Goal: Information Seeking & Learning: Learn about a topic

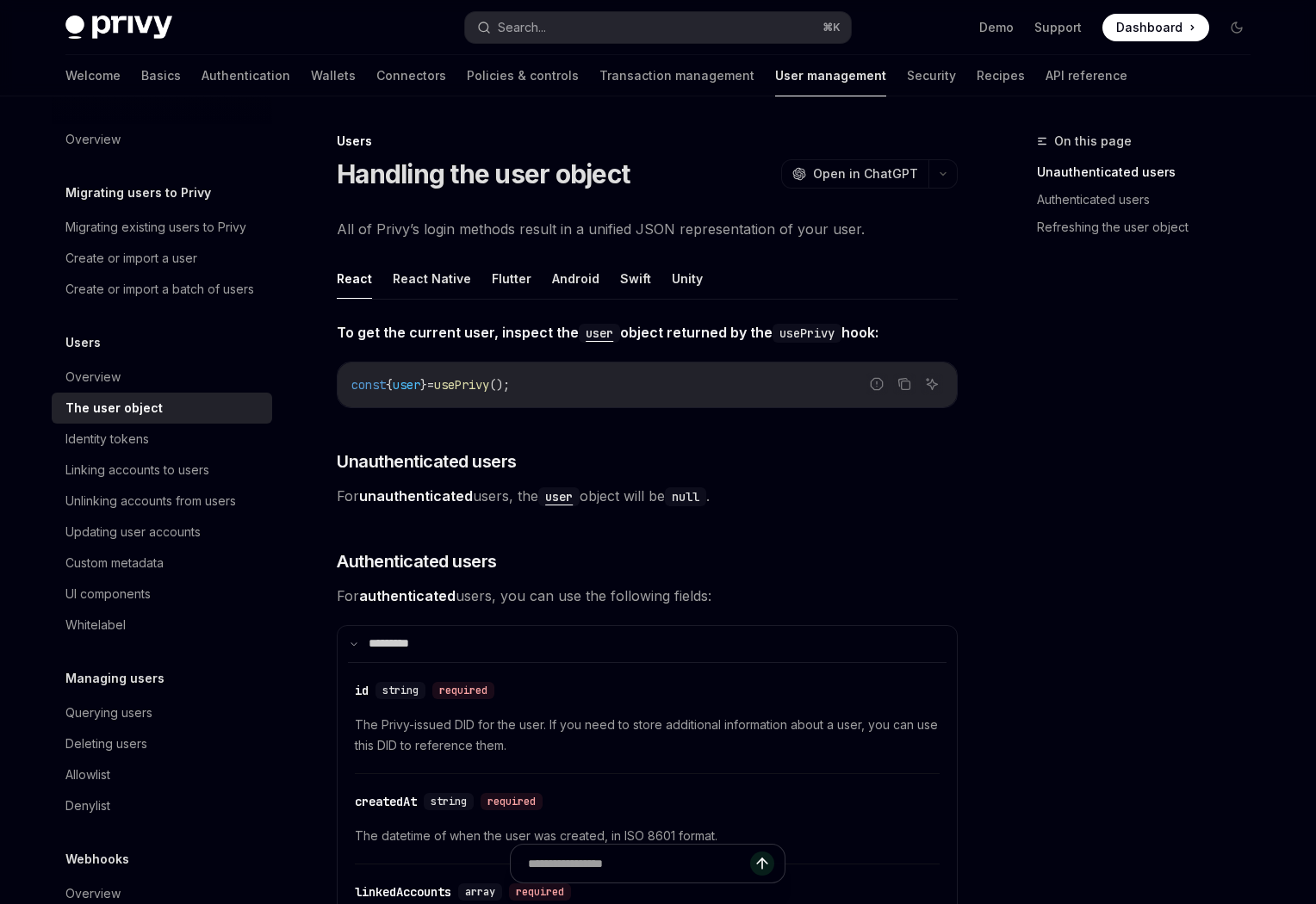
type textarea "*"
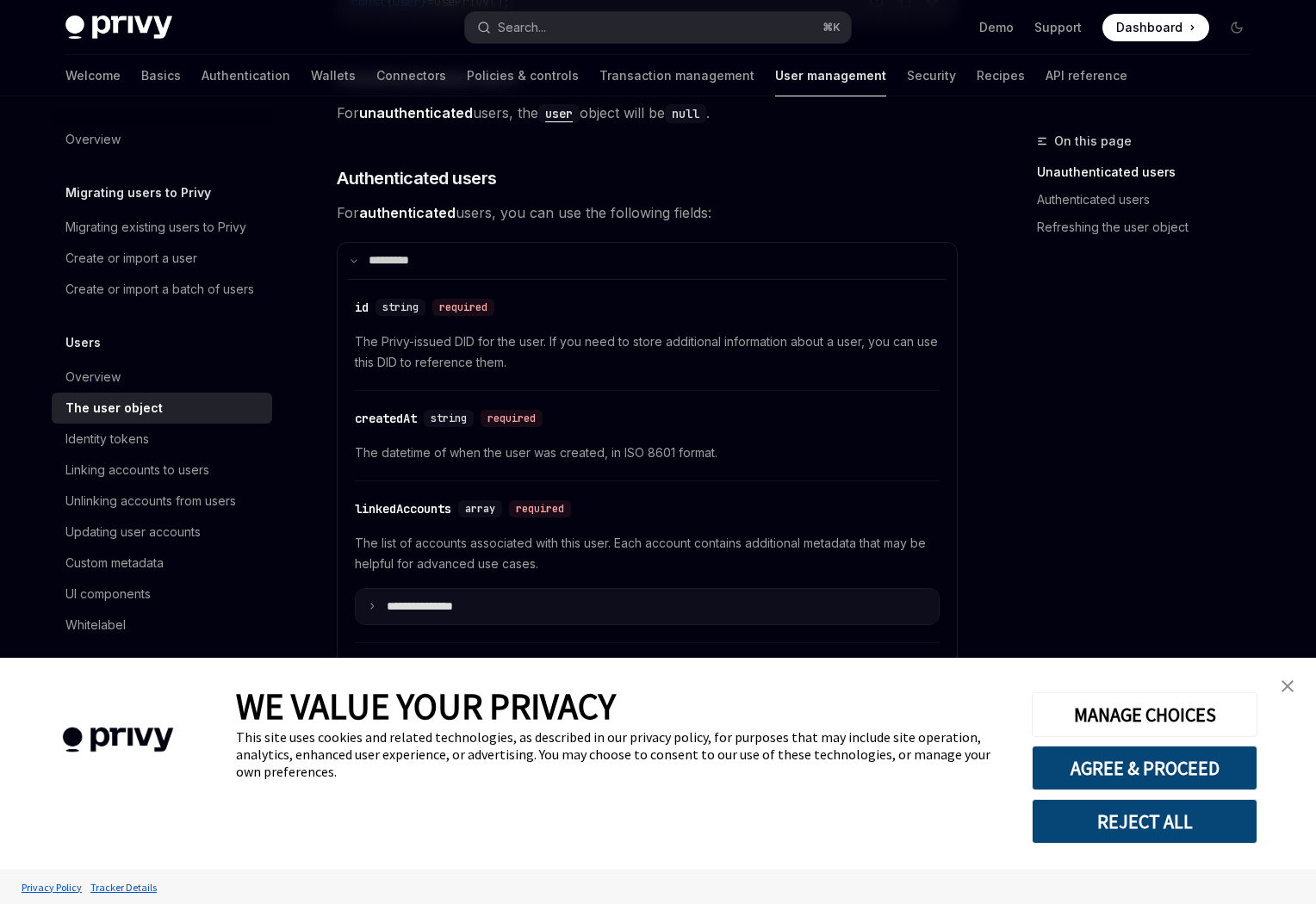
scroll to position [541, 0]
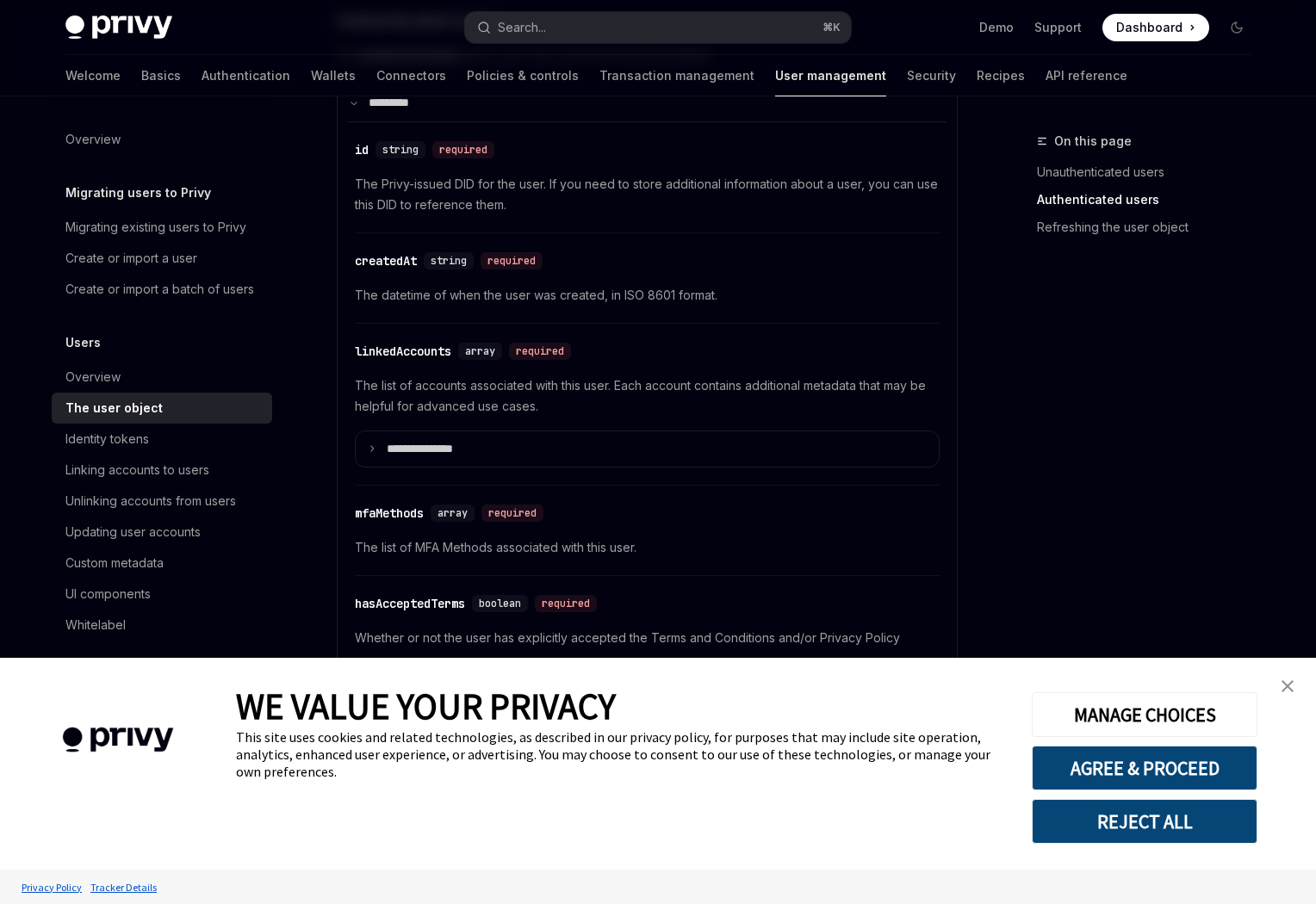
click at [1287, 688] on img "close banner" at bounding box center [1287, 686] width 12 height 12
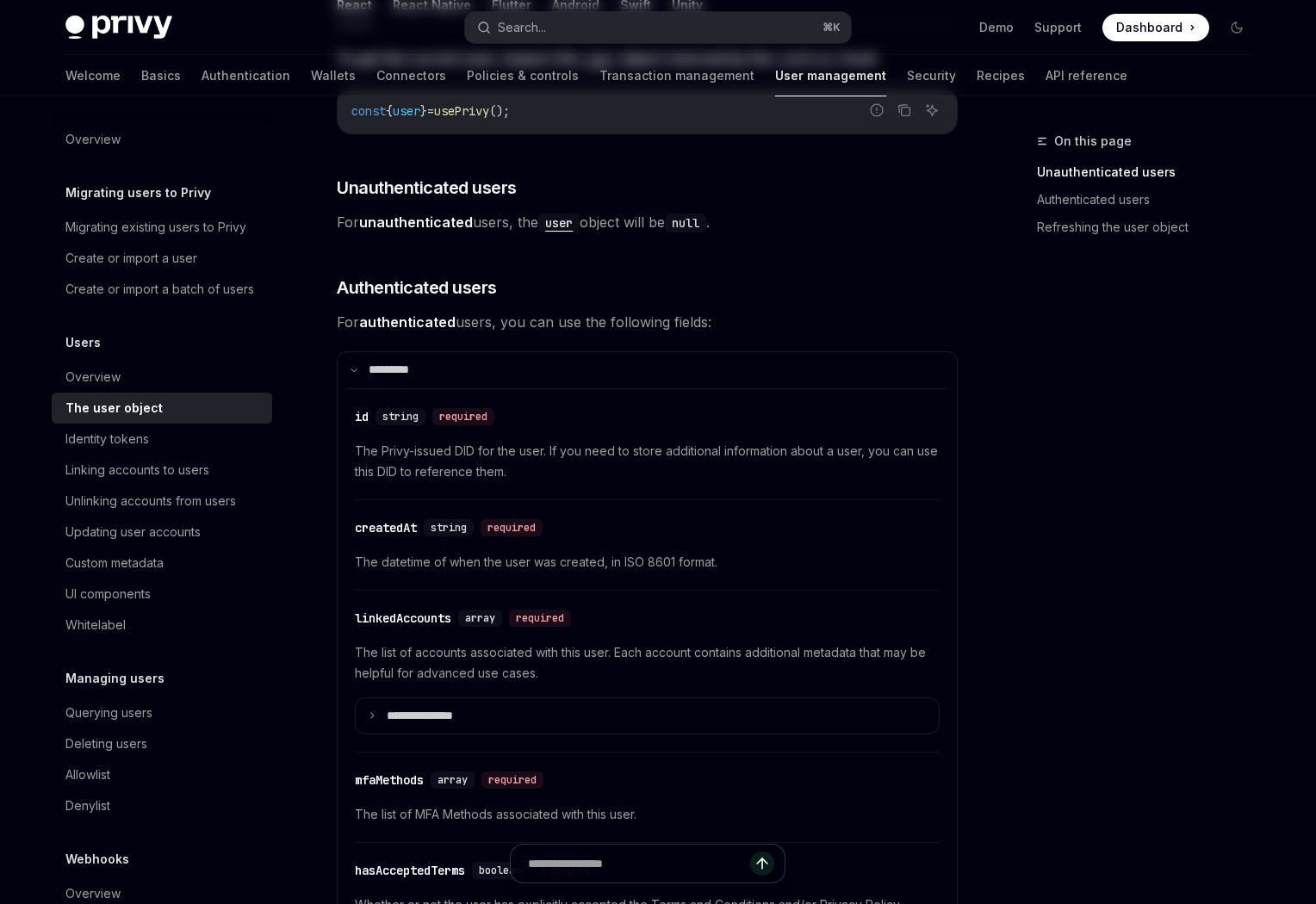
scroll to position [0, 0]
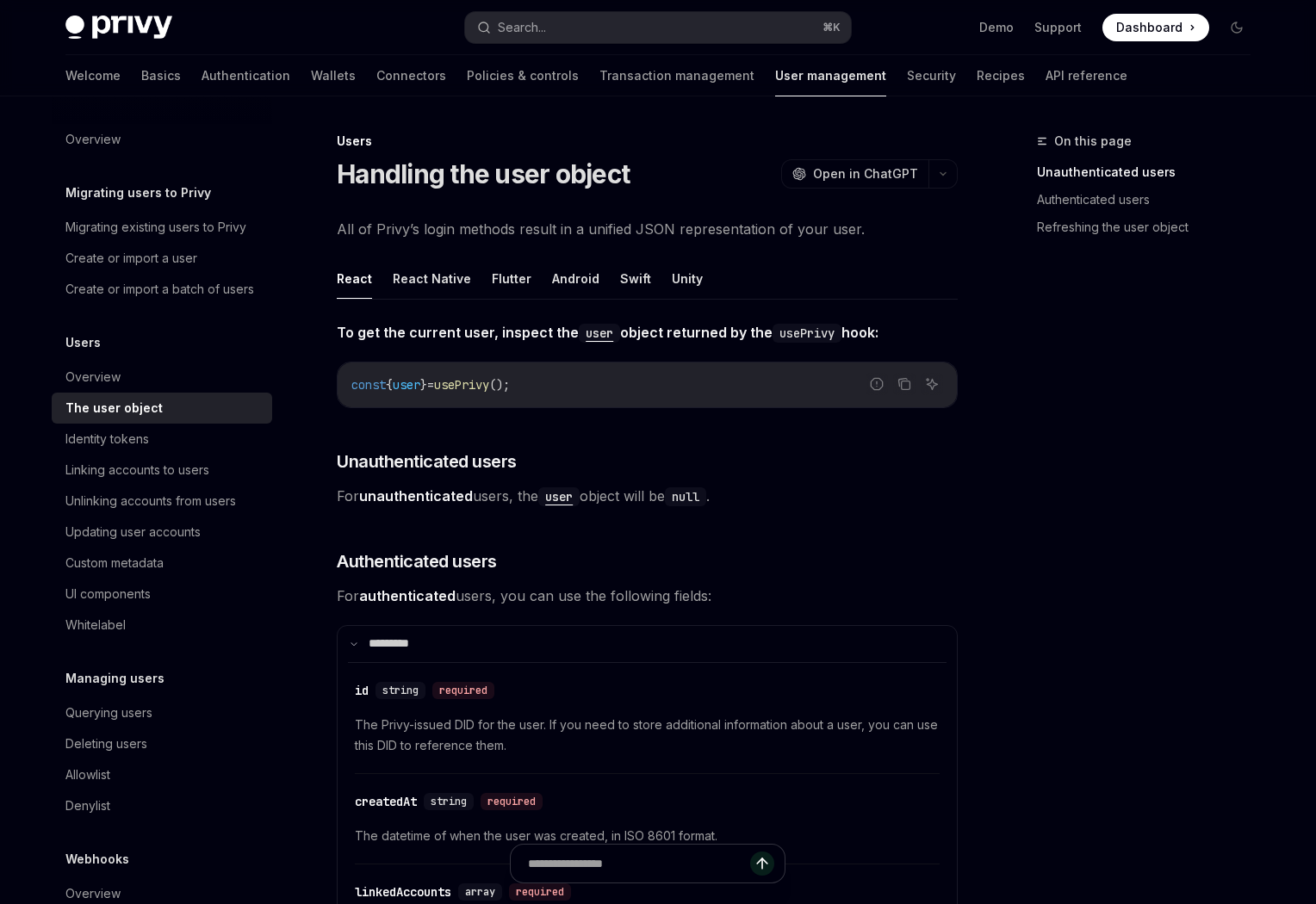
click at [648, 457] on h3 "​ Unauthenticated users" at bounding box center [647, 461] width 621 height 24
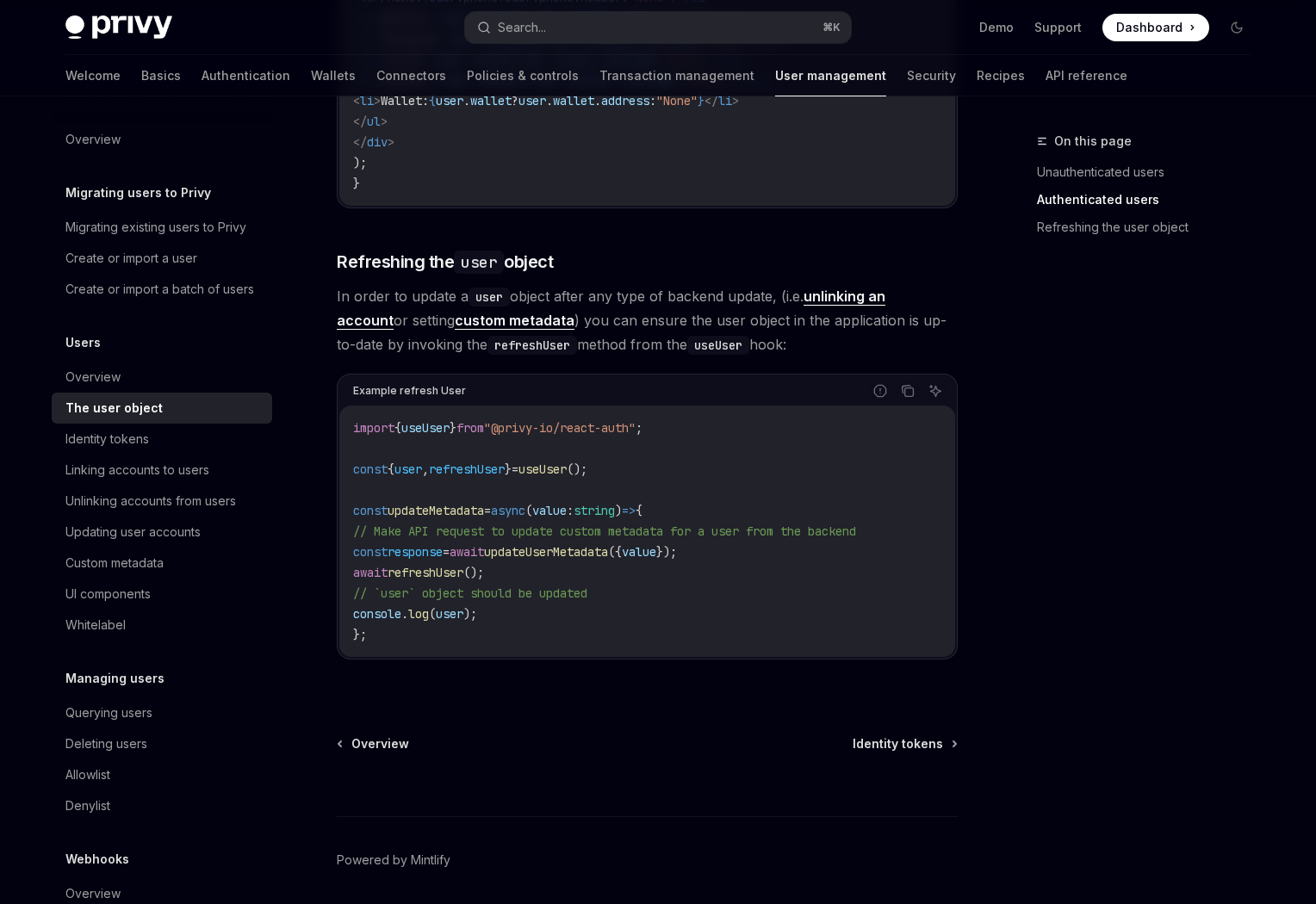
scroll to position [2145, 0]
drag, startPoint x: 1308, startPoint y: 796, endPoint x: 1308, endPoint y: 776, distance: 20.0
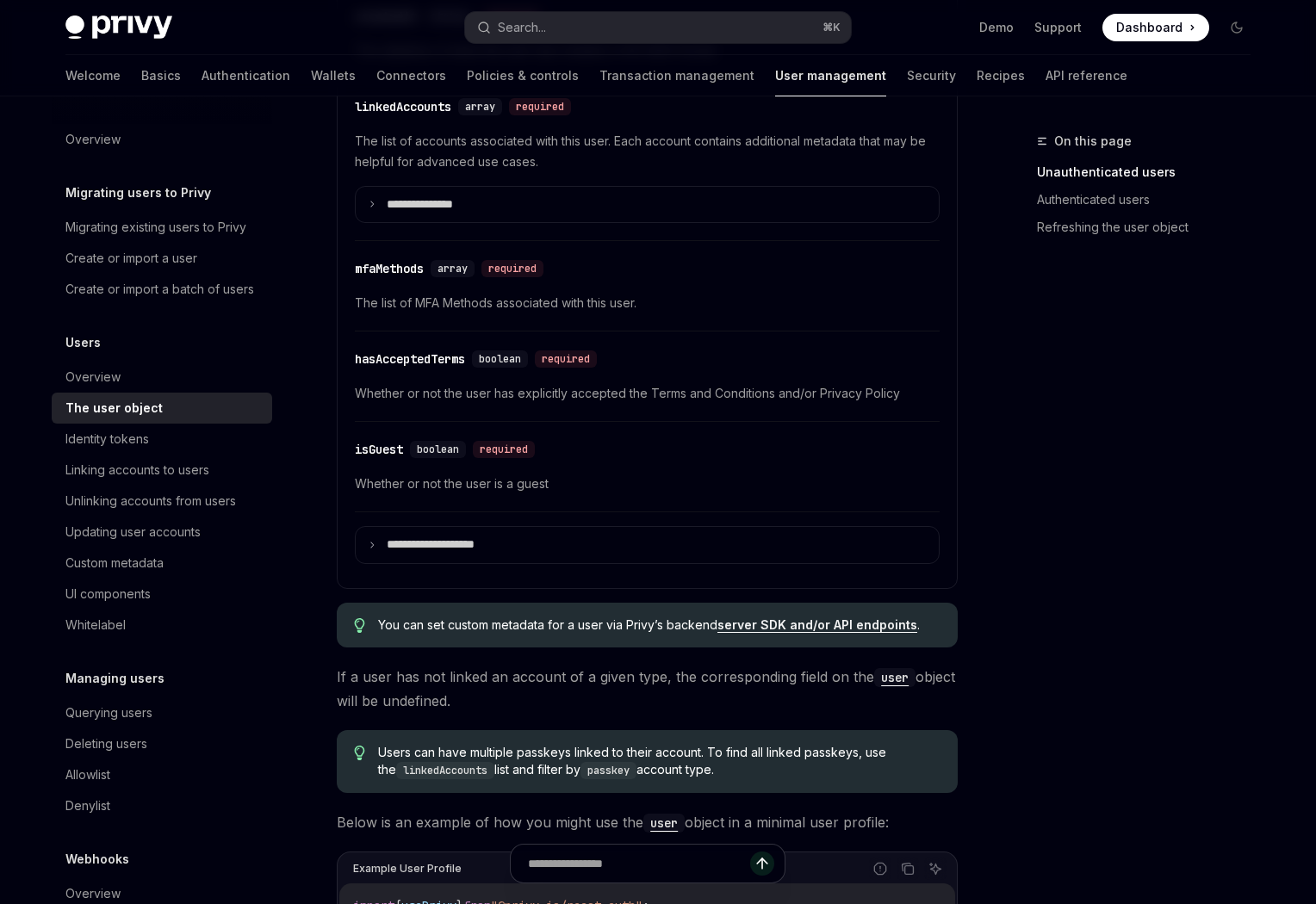
scroll to position [0, 0]
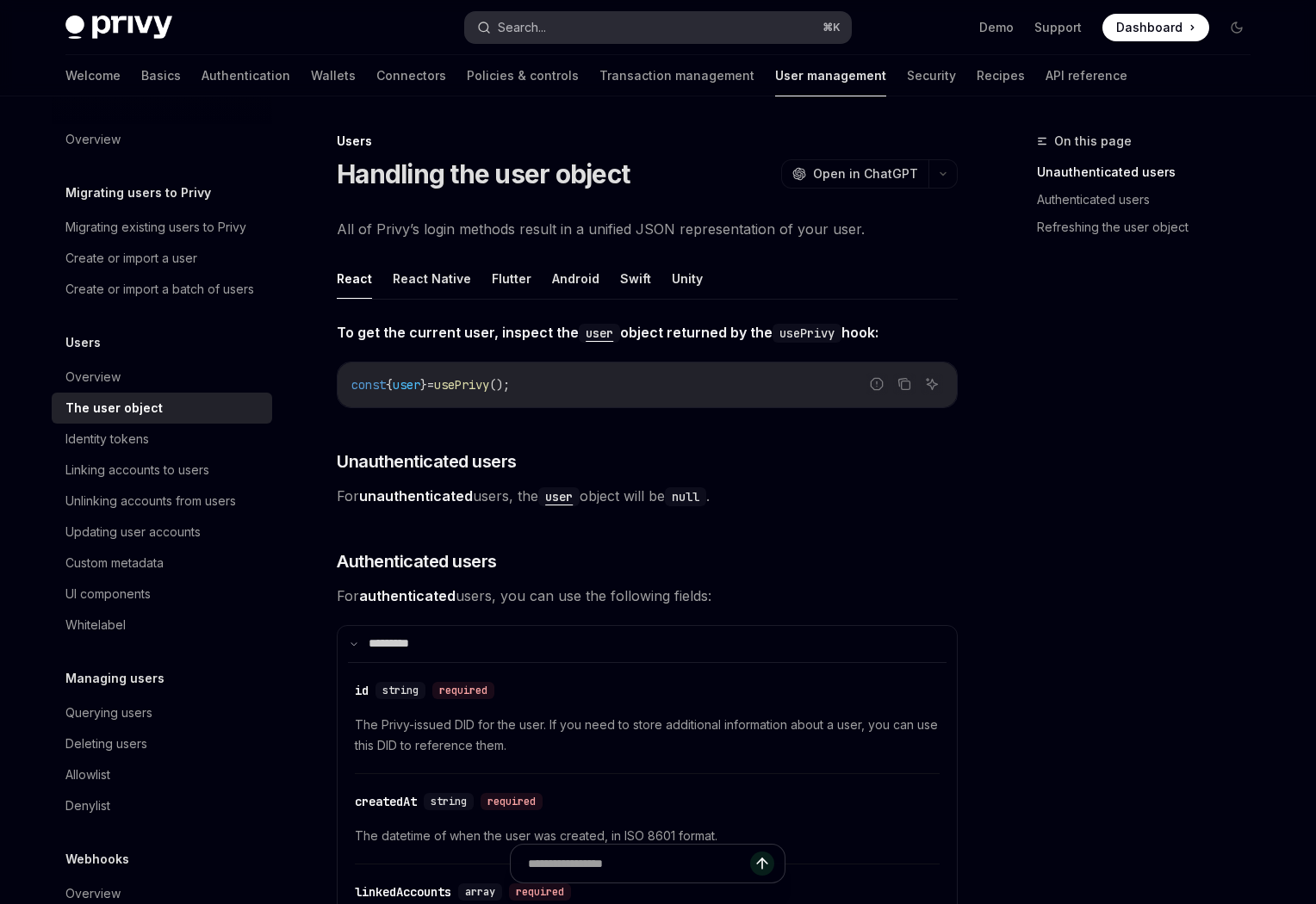
click at [591, 20] on button "Search... ⌘ K" at bounding box center [658, 28] width 386 height 31
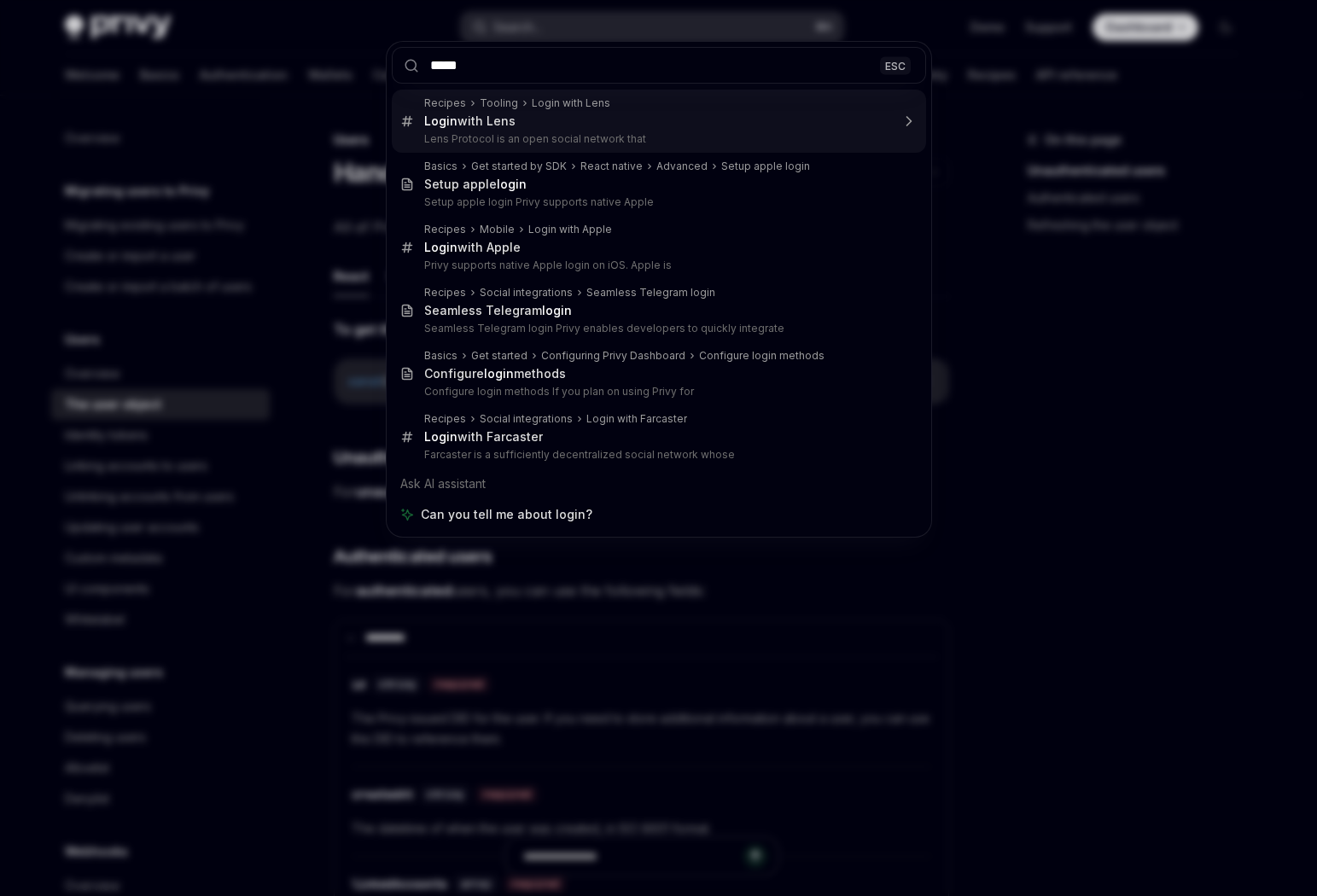
type input "******"
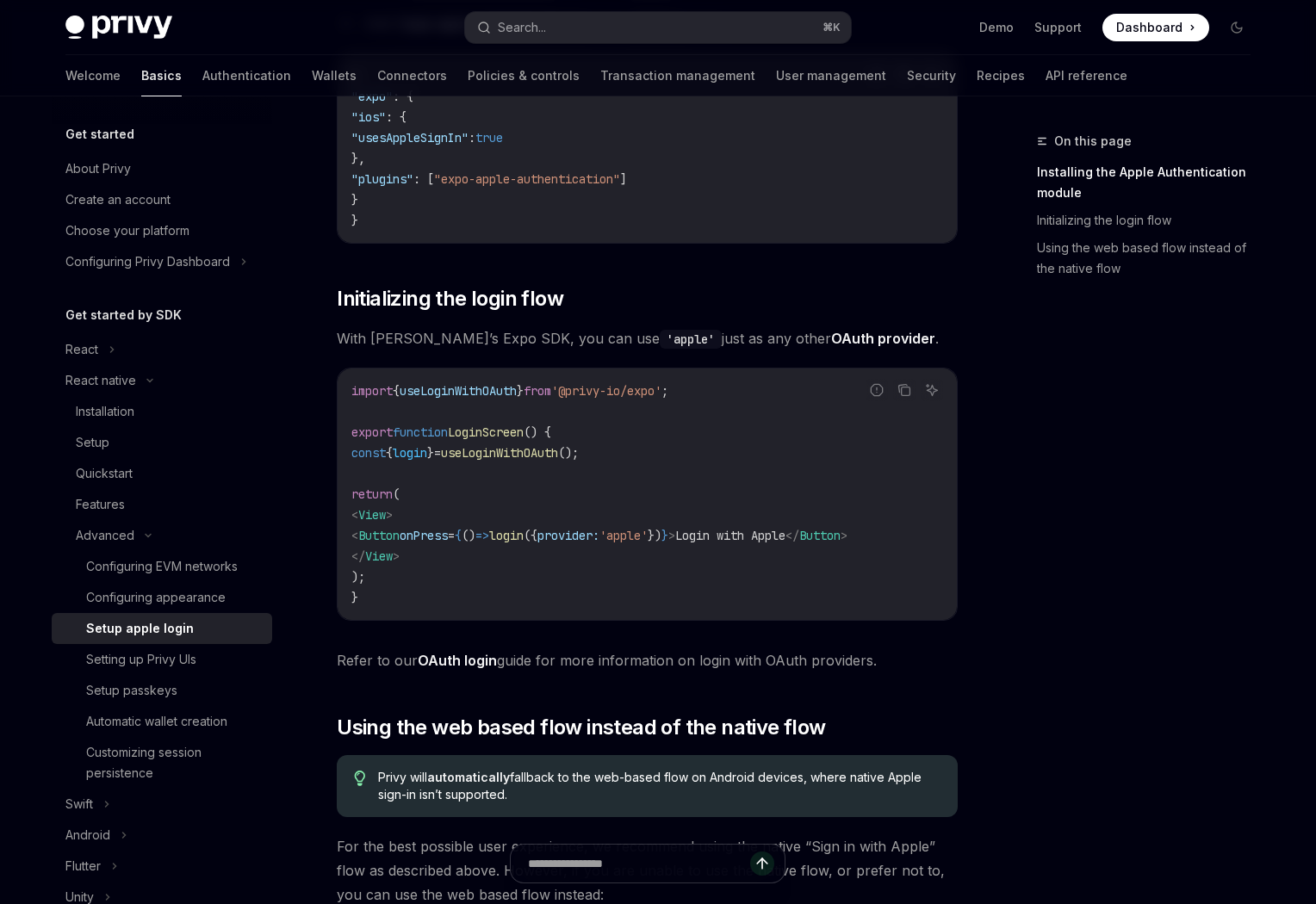
scroll to position [1277, 0]
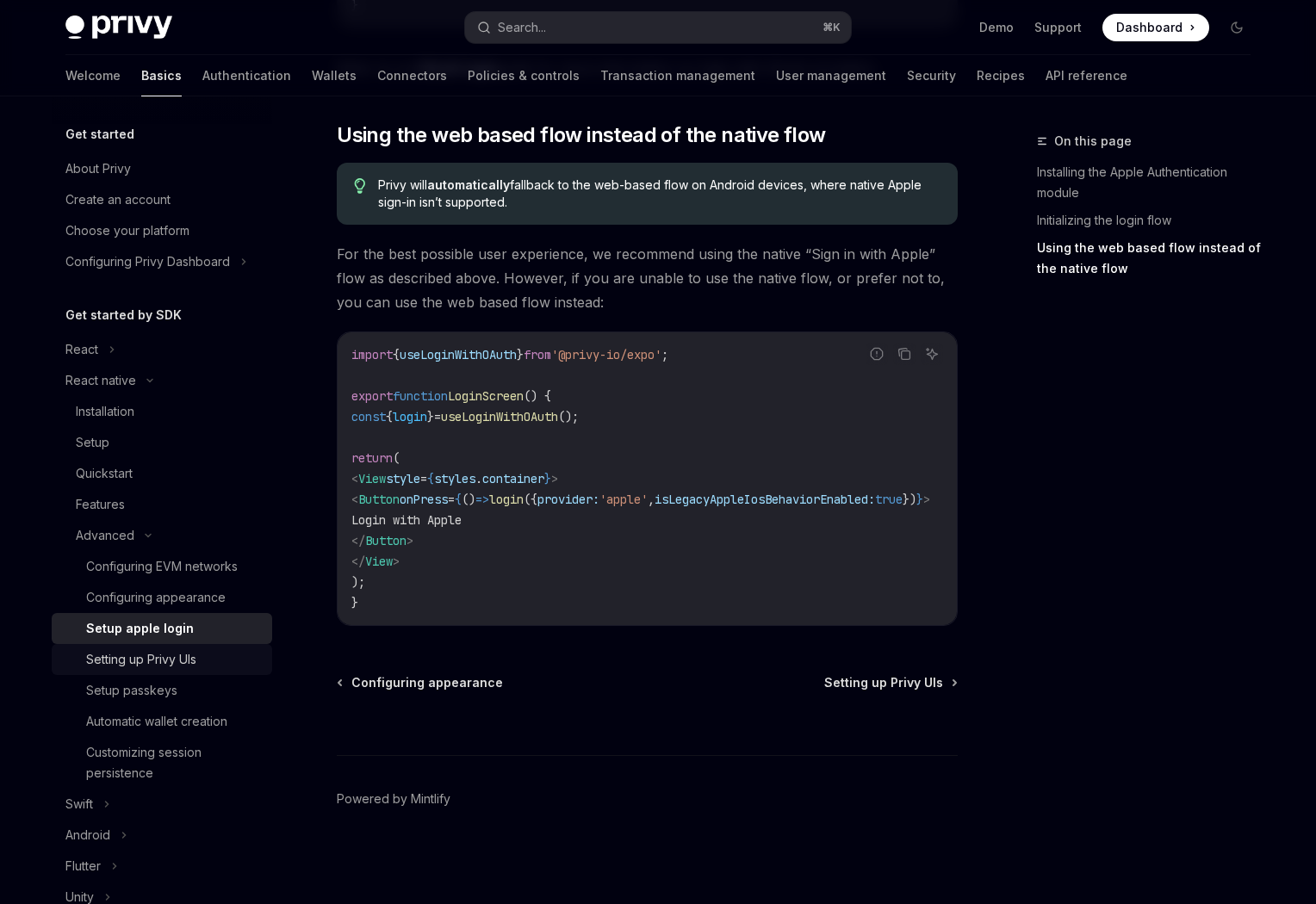
click at [217, 657] on div "Setting up Privy UIs" at bounding box center [174, 660] width 175 height 21
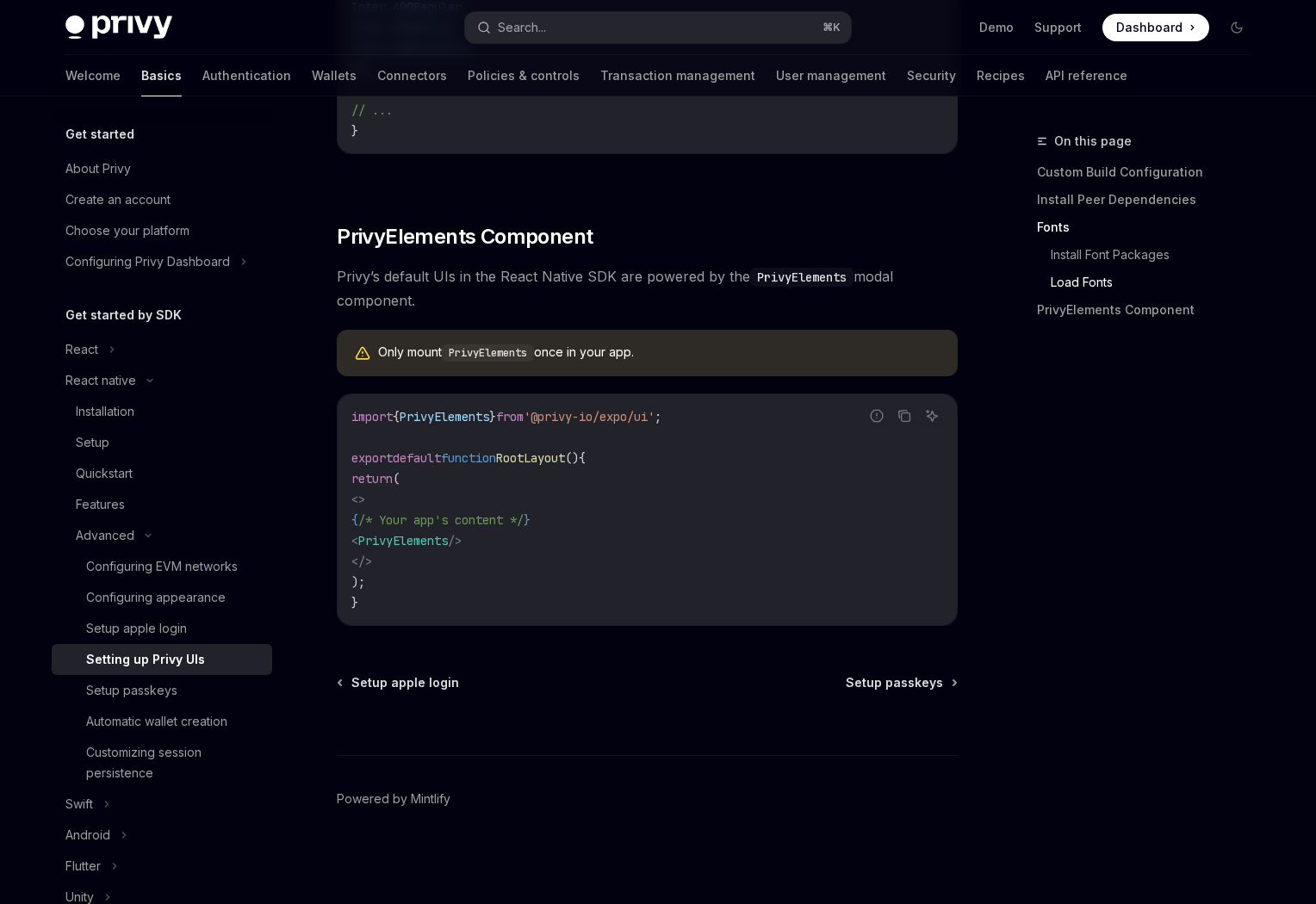
scroll to position [802, 0]
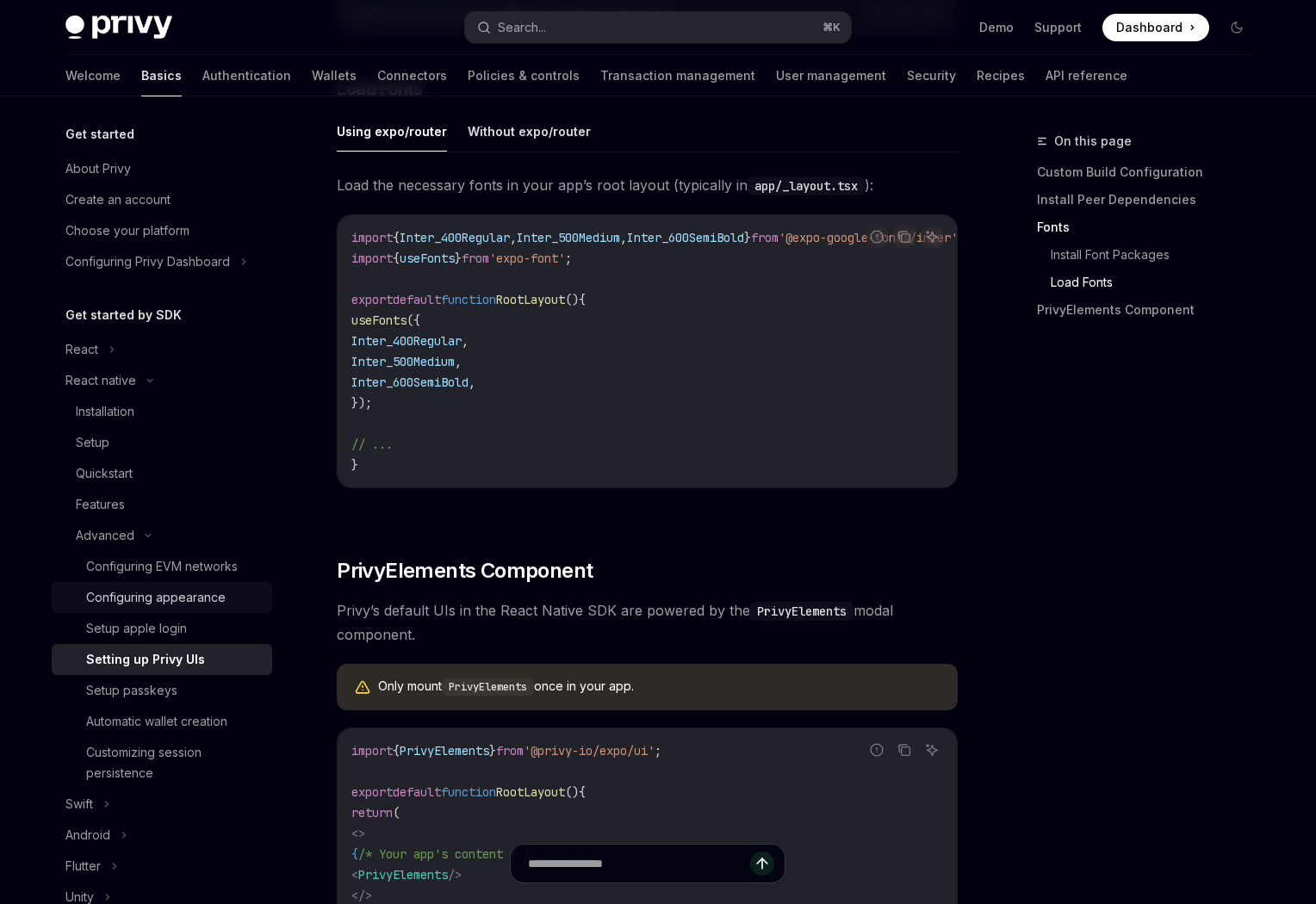
click at [181, 609] on link "Configuring appearance" at bounding box center [161, 597] width 220 height 31
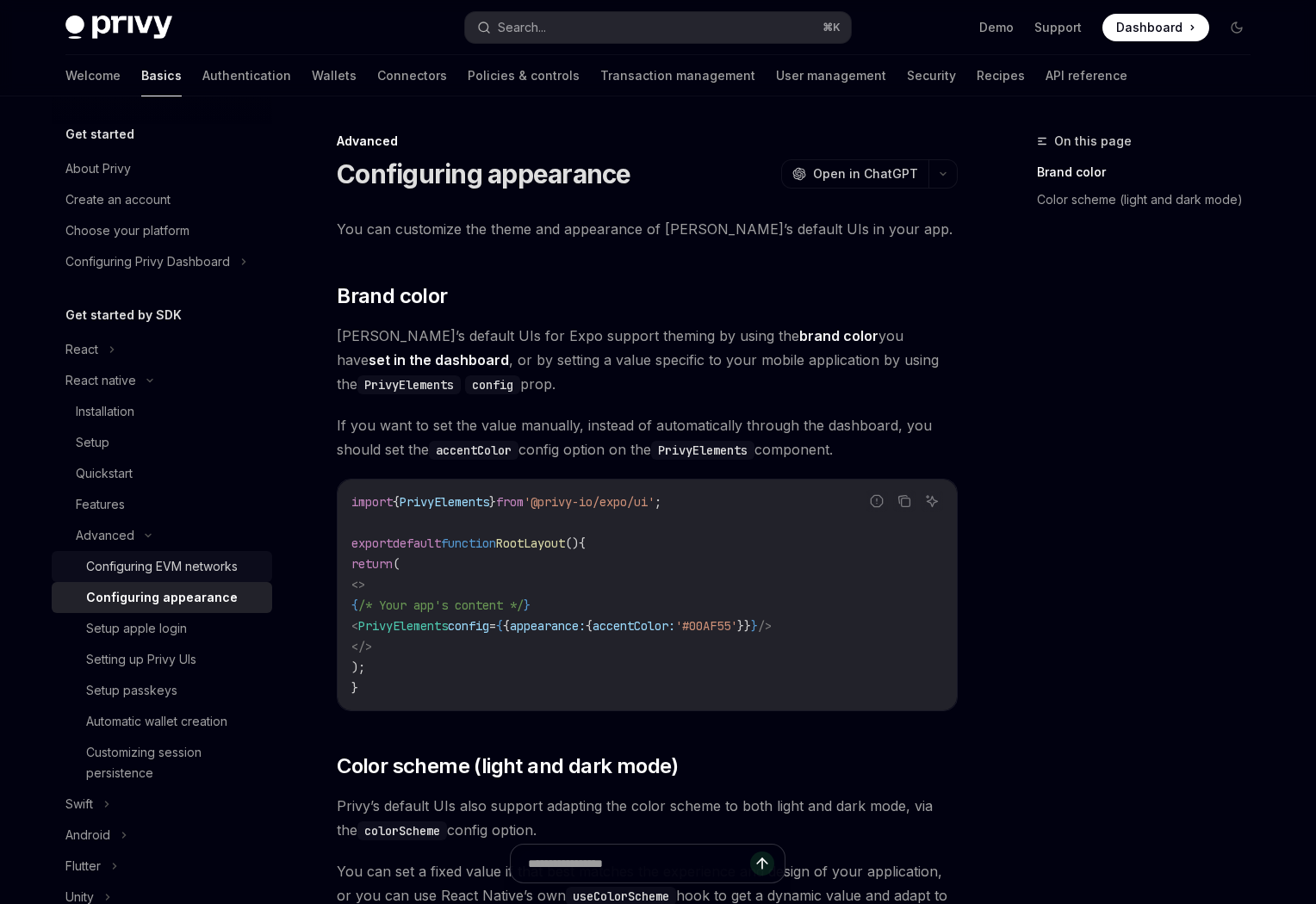
click at [195, 567] on div "Configuring EVM networks" at bounding box center [161, 566] width 152 height 21
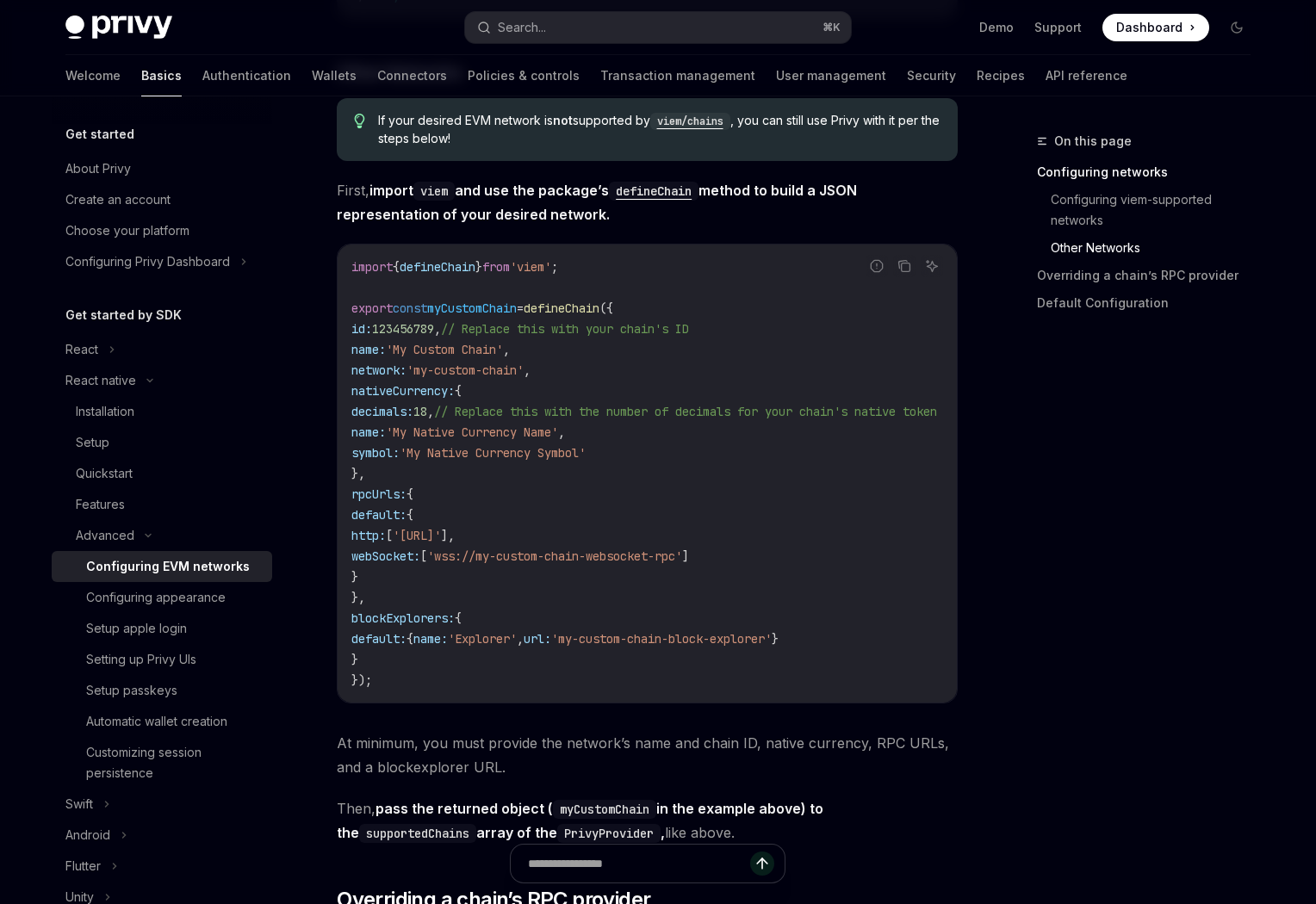
scroll to position [1071, 0]
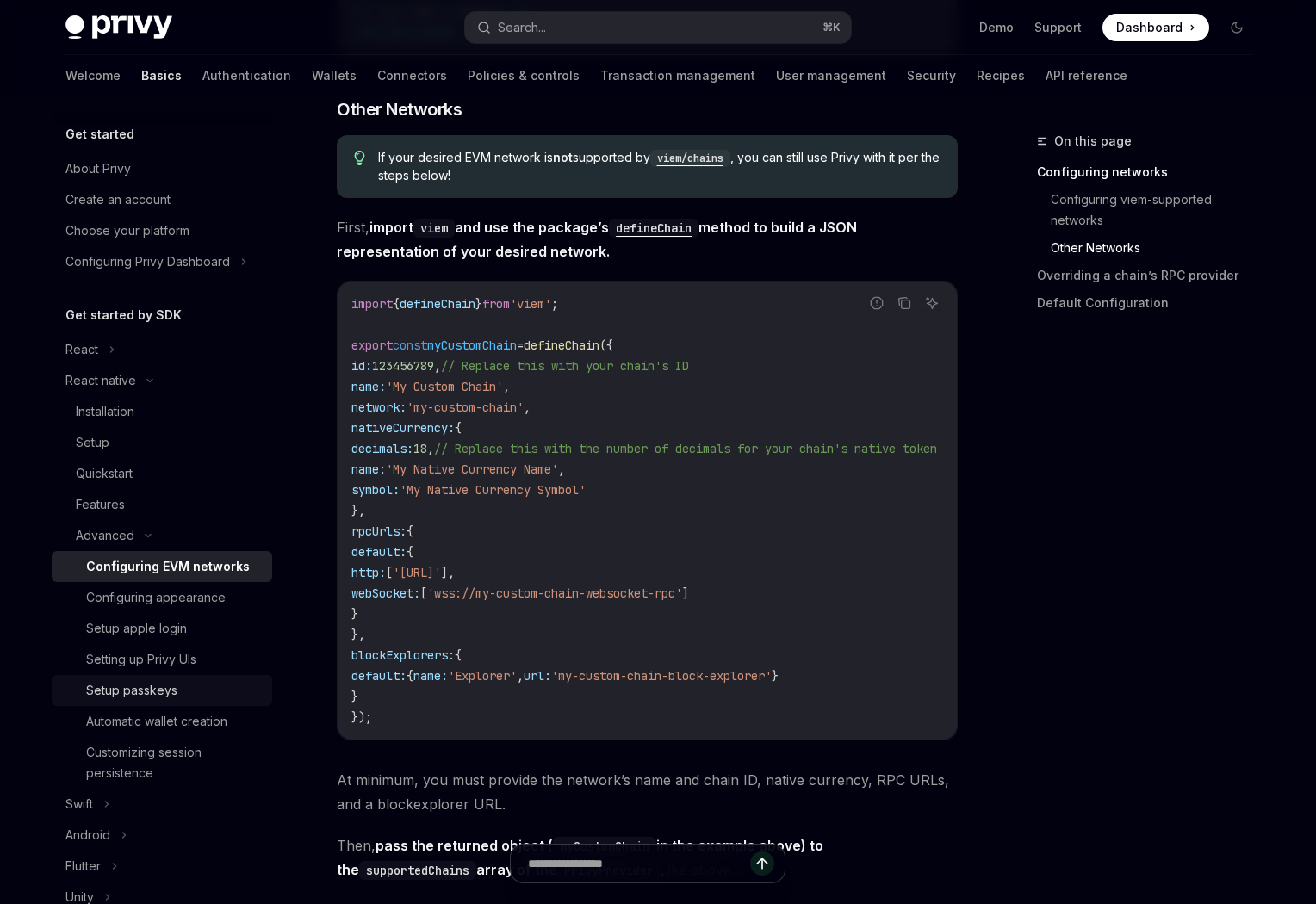
click at [210, 675] on link "Setup passkeys" at bounding box center [161, 690] width 220 height 31
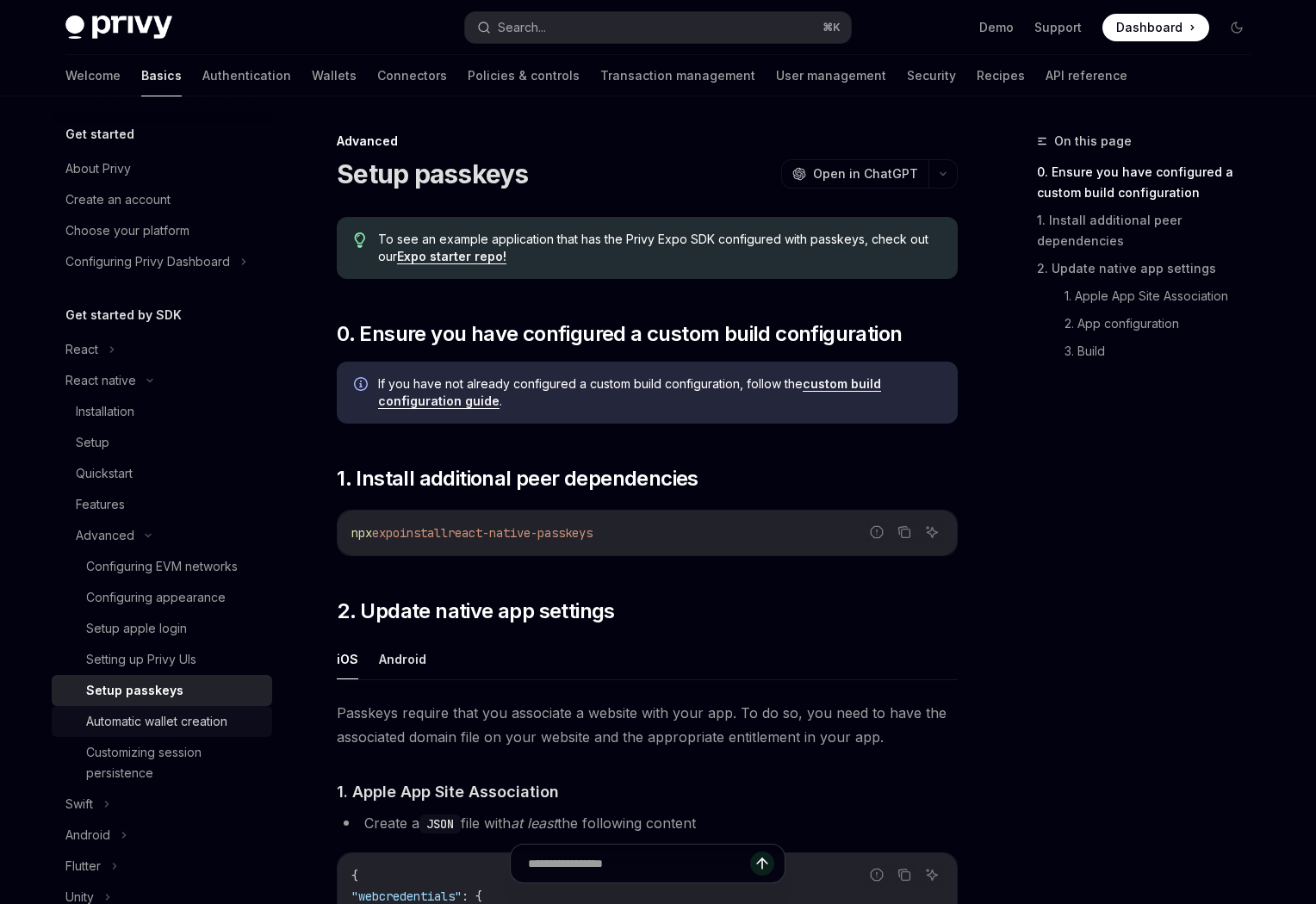
click at [204, 714] on div "Automatic wallet creation" at bounding box center [156, 722] width 141 height 21
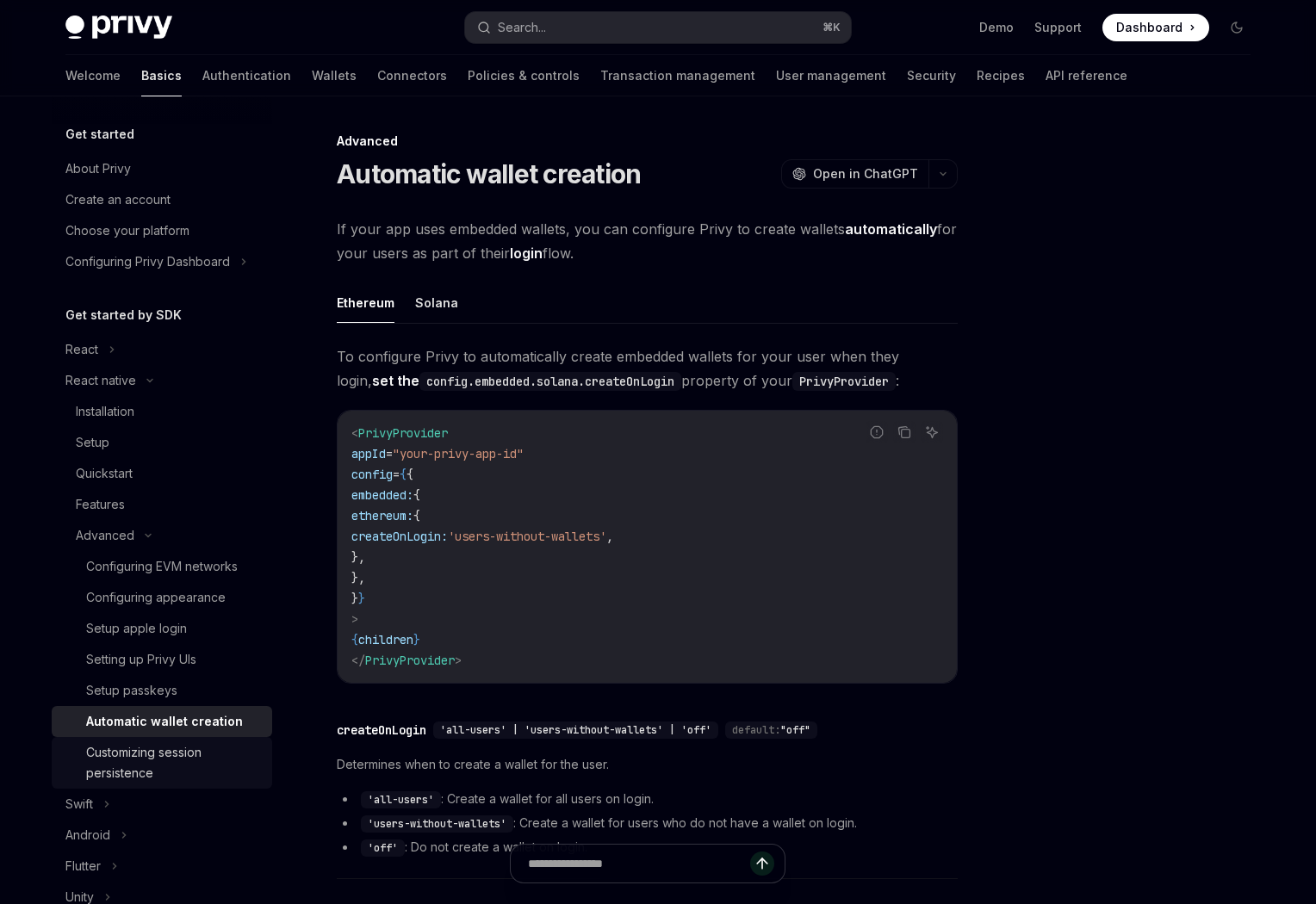
click at [204, 753] on div "Customizing session persistence" at bounding box center [174, 762] width 175 height 41
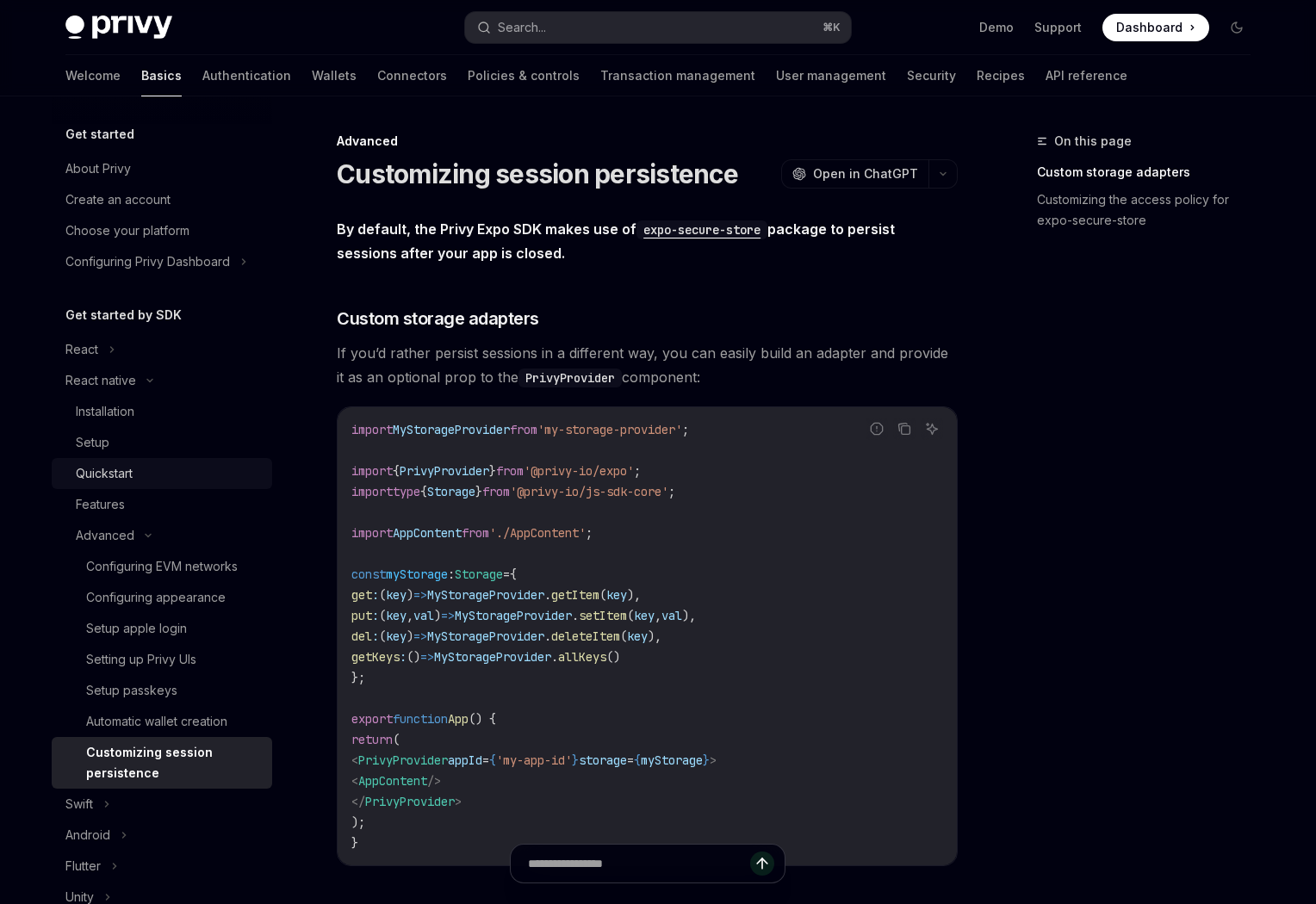
click at [162, 475] on div "Quickstart" at bounding box center [168, 474] width 186 height 21
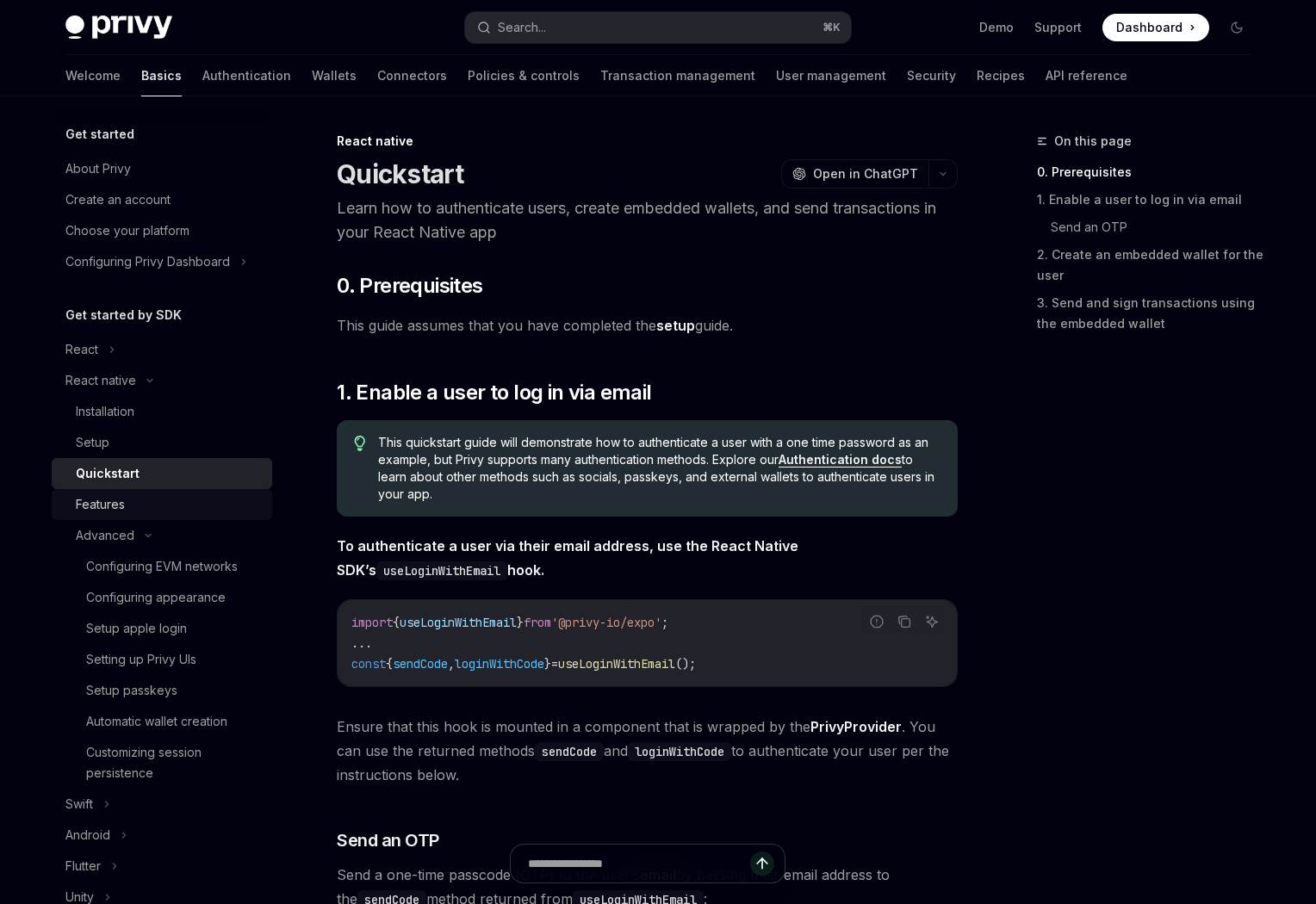
click at [166, 492] on link "Features" at bounding box center [161, 504] width 220 height 31
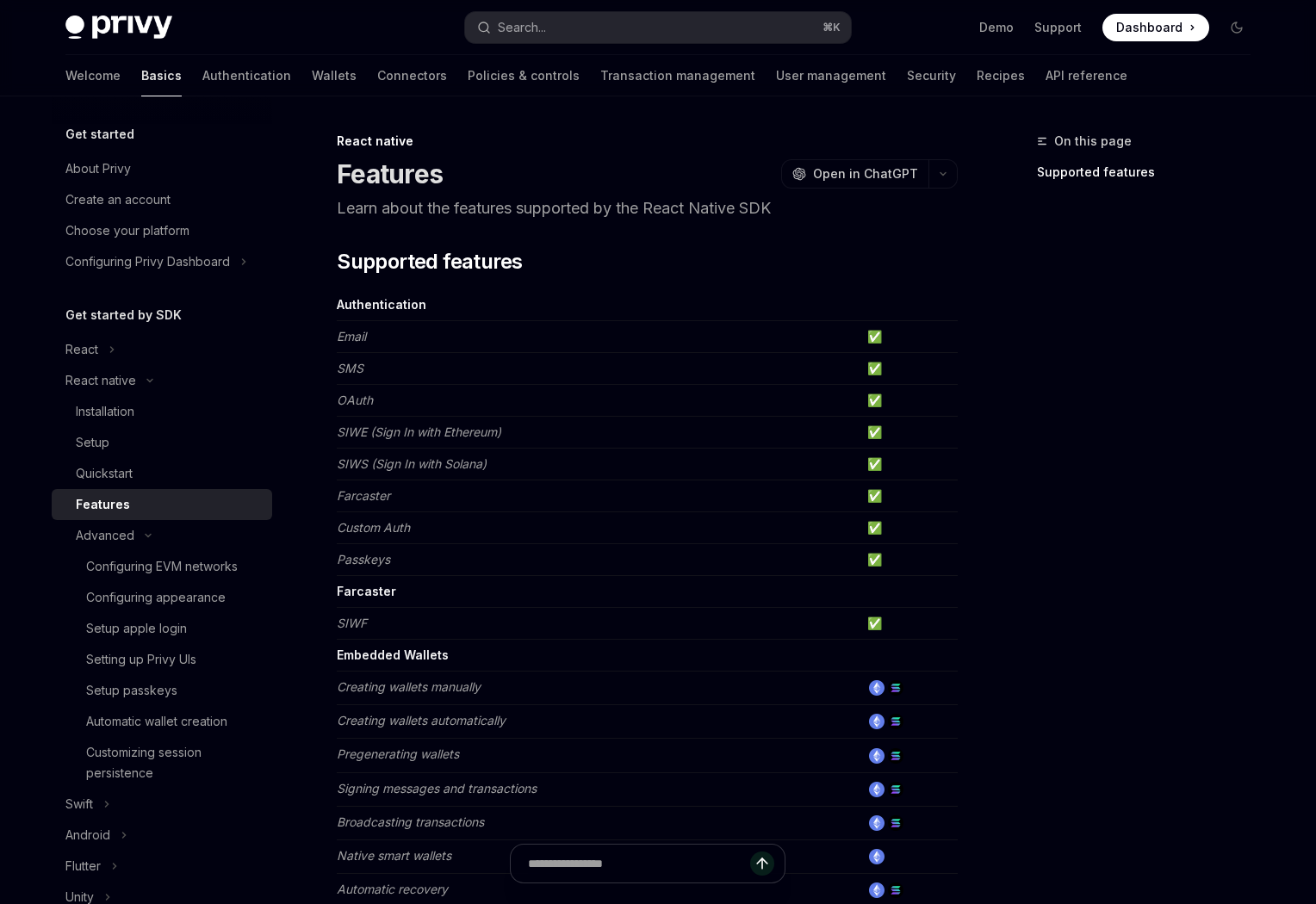
scroll to position [299, 0]
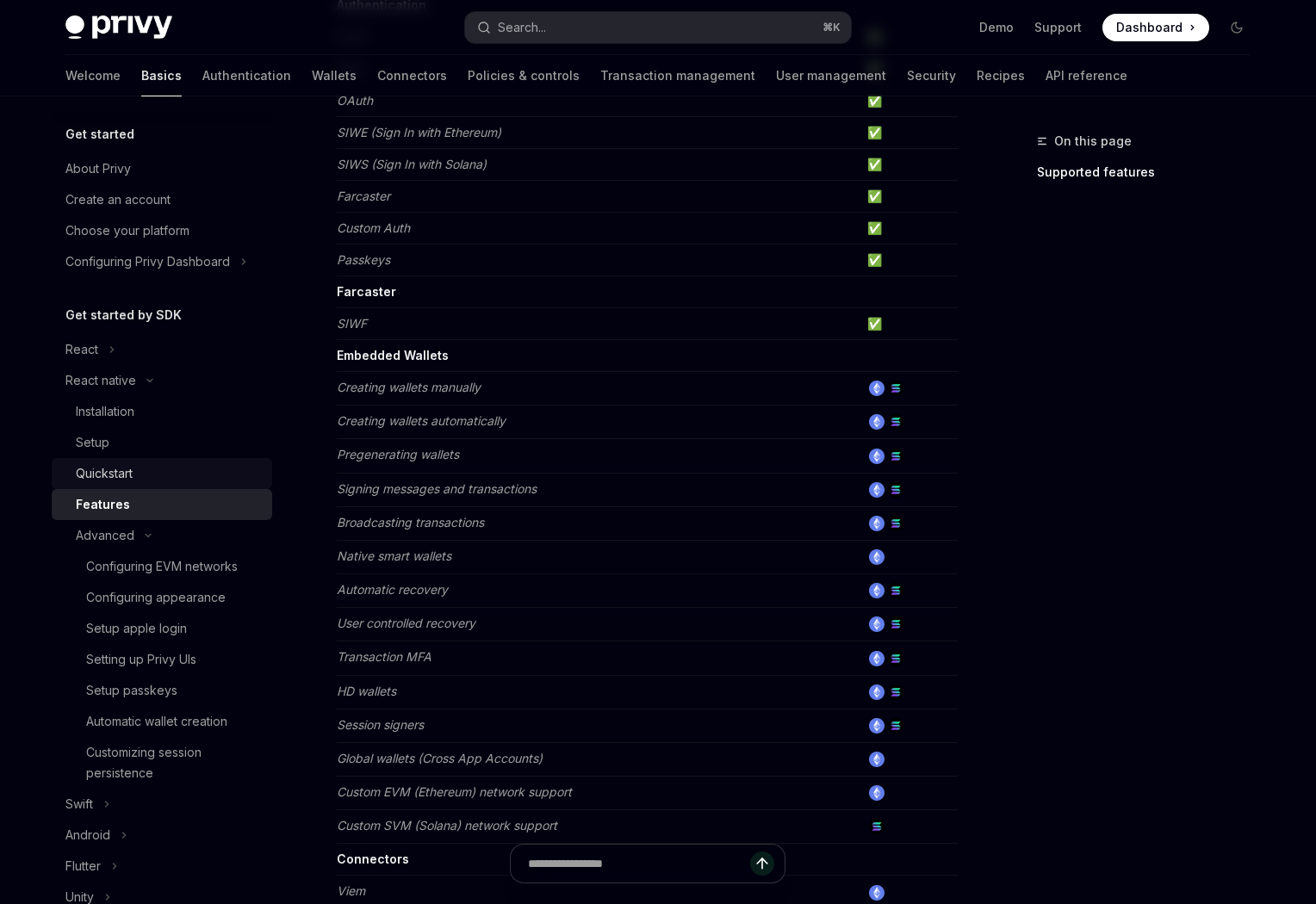
click at [125, 475] on div "Quickstart" at bounding box center [104, 474] width 57 height 21
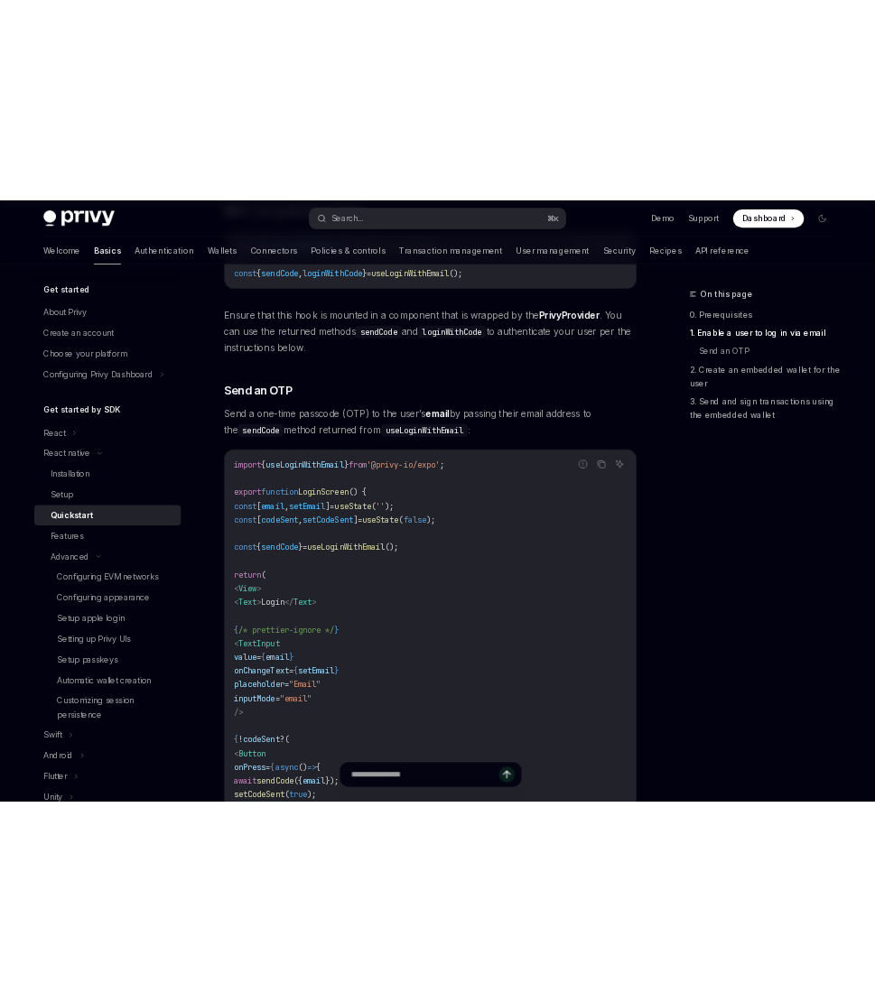
scroll to position [862, 0]
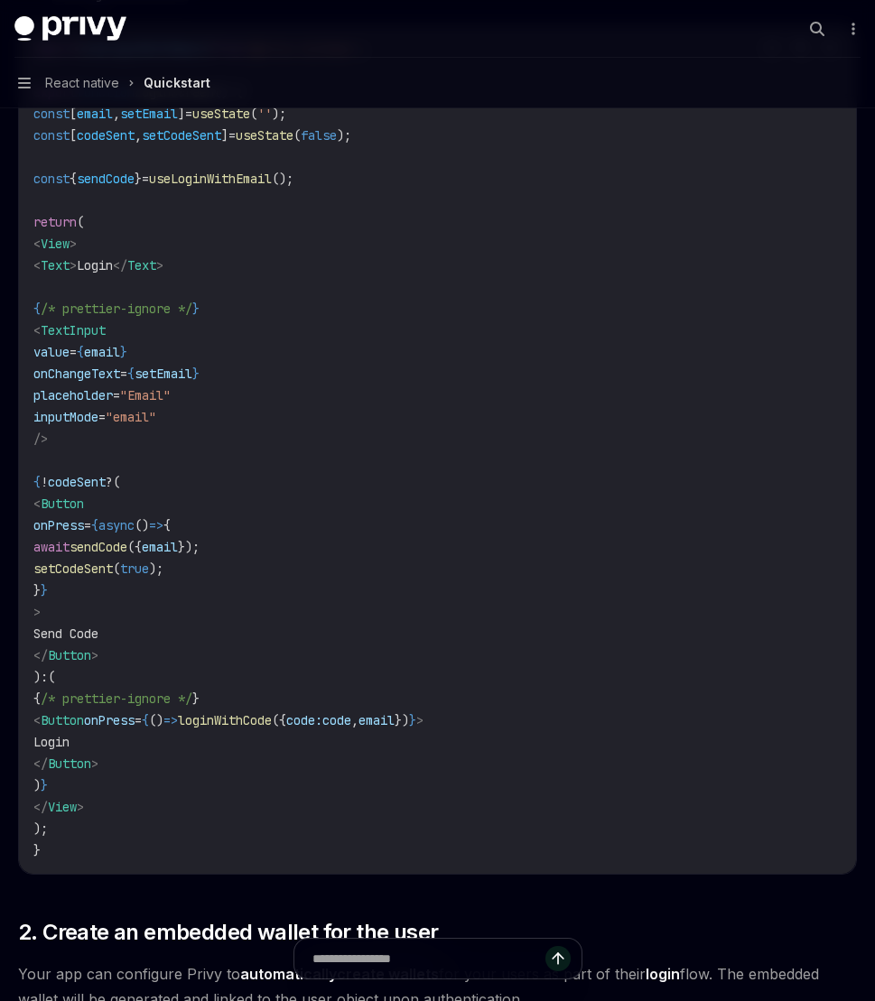
type textarea "*"
